Goal: Obtain resource: Obtain resource

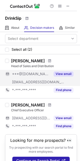
scroll to position [12, 0]
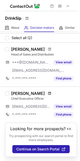
click at [48, 94] on span at bounding box center [49, 94] width 3 height 4
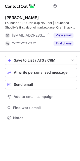
scroll to position [115, 80]
click at [72, 5] on span at bounding box center [71, 6] width 4 height 4
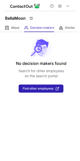
click at [20, 30] on div "About About Company Decision makers View Employees Similar Similar Companies" at bounding box center [39, 28] width 78 height 8
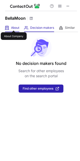
click at [14, 26] on span "About" at bounding box center [15, 28] width 8 height 4
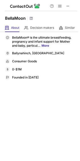
click at [44, 46] on link "More" at bounding box center [46, 46] width 8 height 4
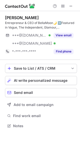
scroll to position [123, 80]
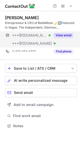
click at [65, 35] on button "View email" at bounding box center [64, 35] width 20 height 5
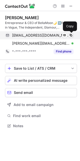
click at [72, 35] on span at bounding box center [71, 35] width 4 height 4
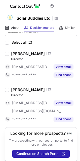
scroll to position [8, 0]
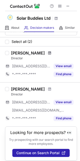
click at [48, 53] on span at bounding box center [49, 53] width 3 height 4
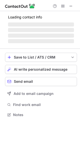
scroll to position [110, 80]
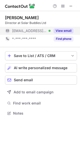
click at [68, 28] on button "View email" at bounding box center [64, 30] width 20 height 5
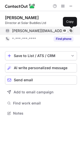
click at [72, 31] on span at bounding box center [71, 31] width 4 height 4
